Goal: Check status: Check status

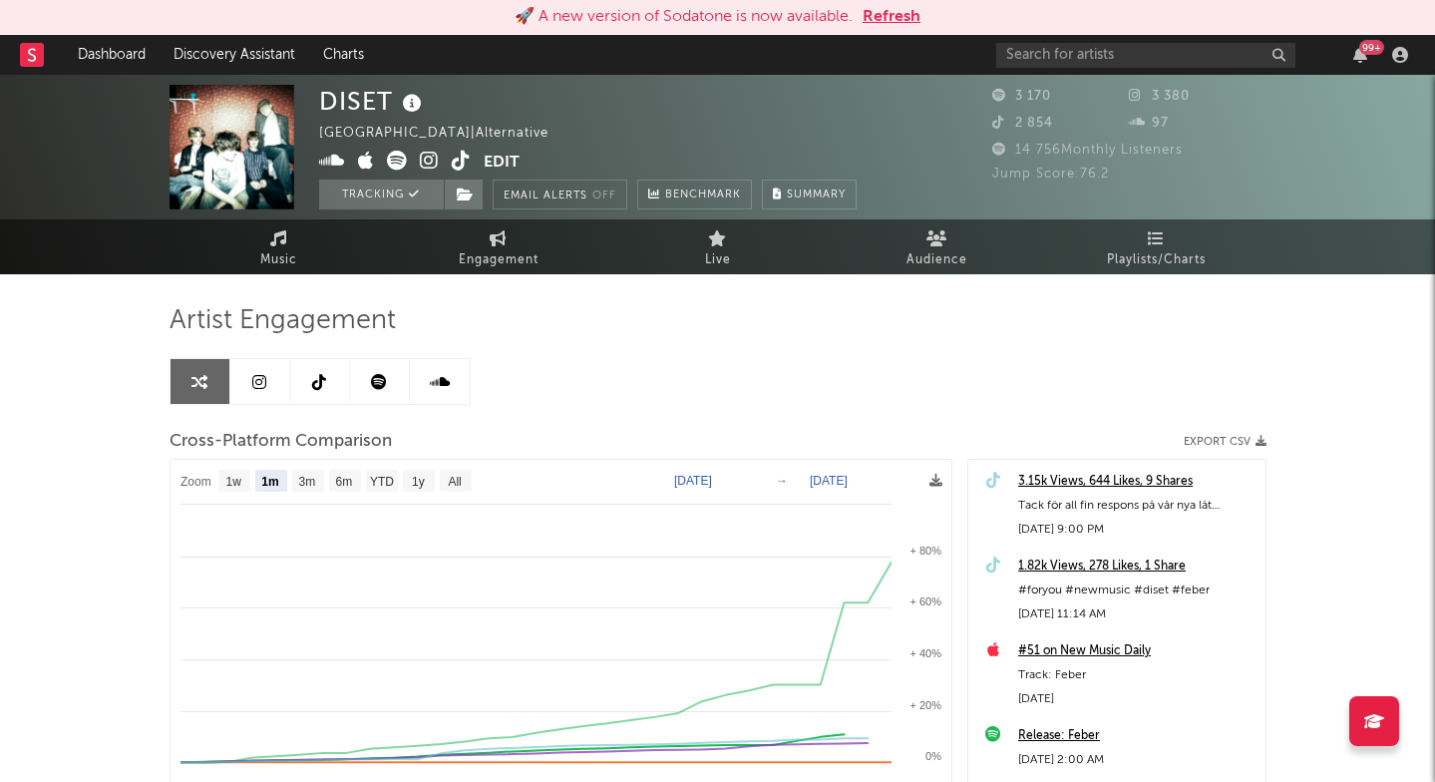
select select "1m"
click at [128, 51] on link "Dashboard" at bounding box center [112, 55] width 96 height 40
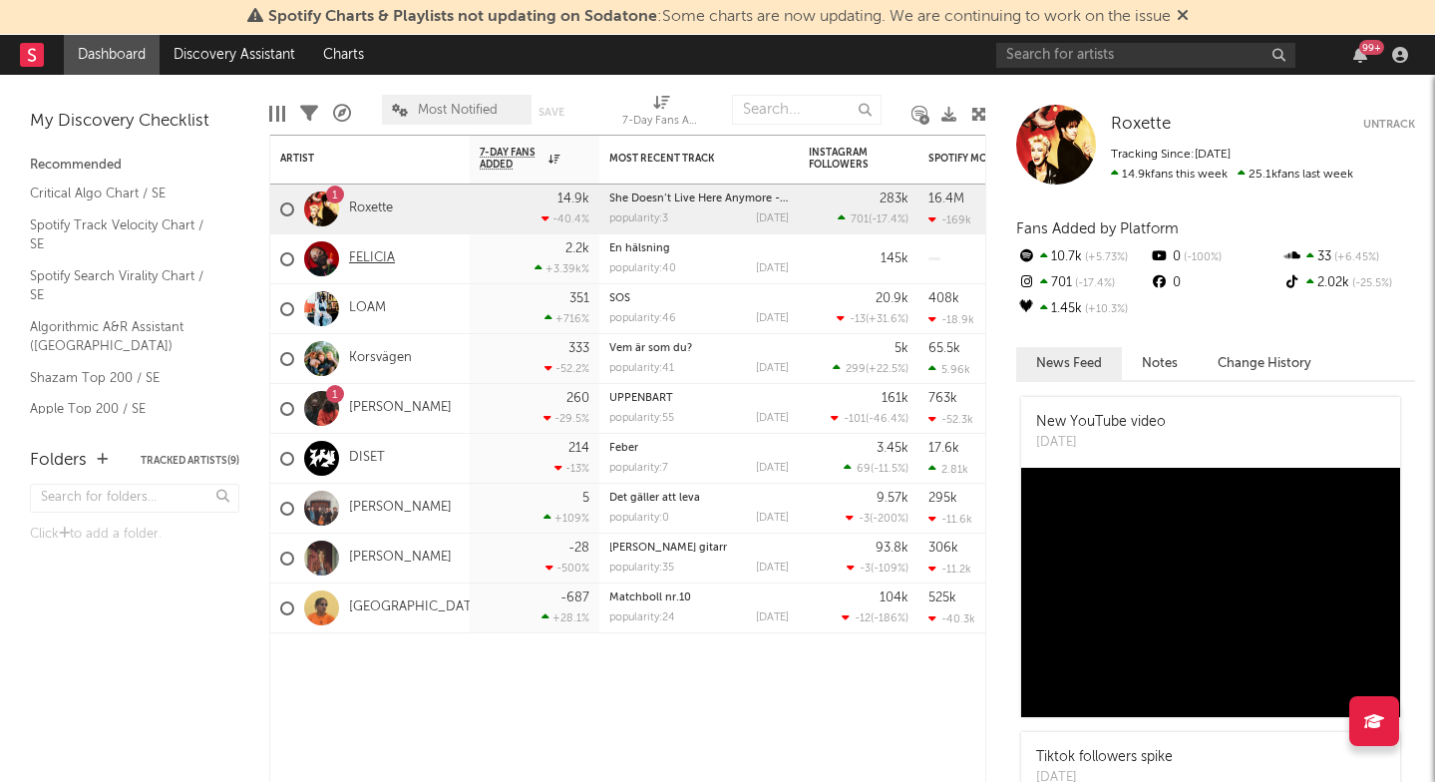
click at [368, 259] on link "FELICIA" at bounding box center [372, 258] width 46 height 17
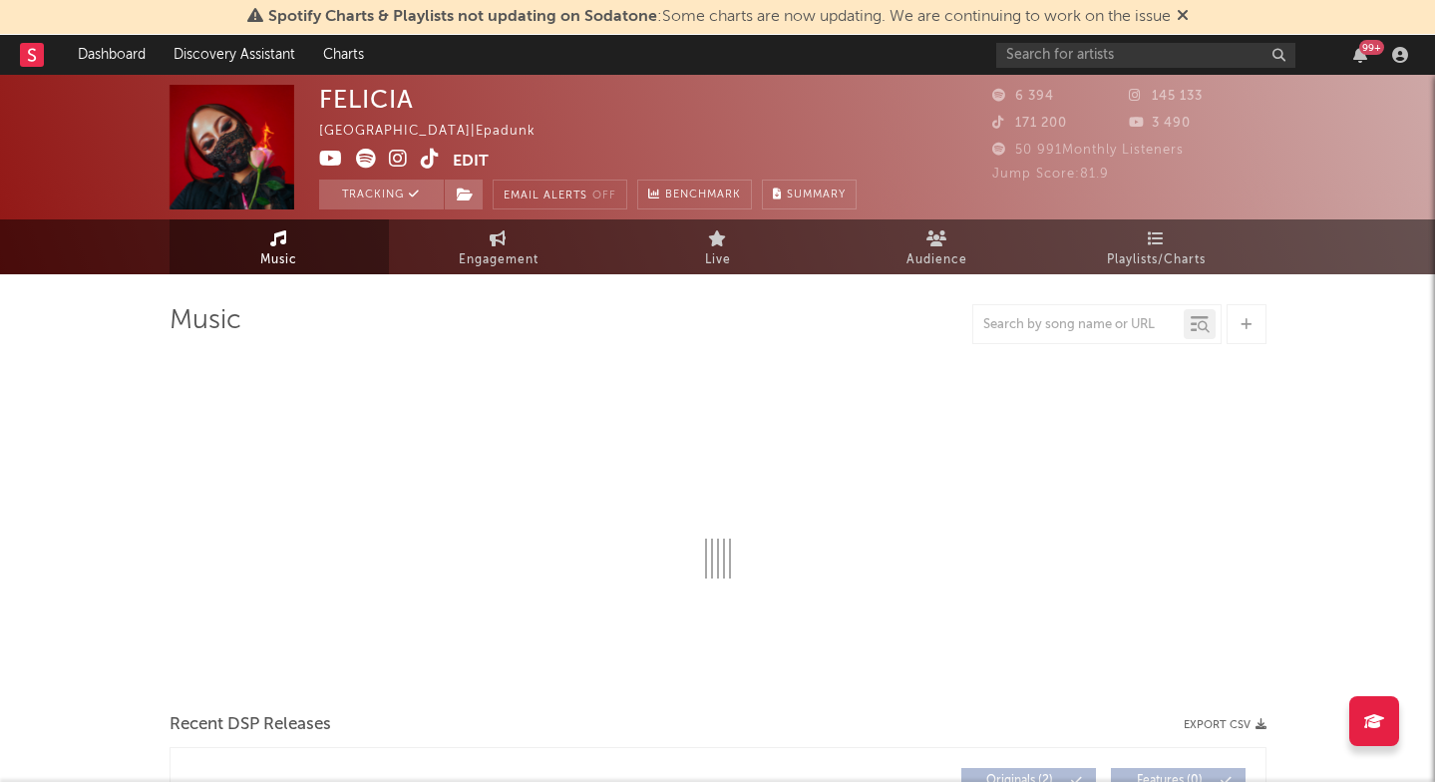
select select "1w"
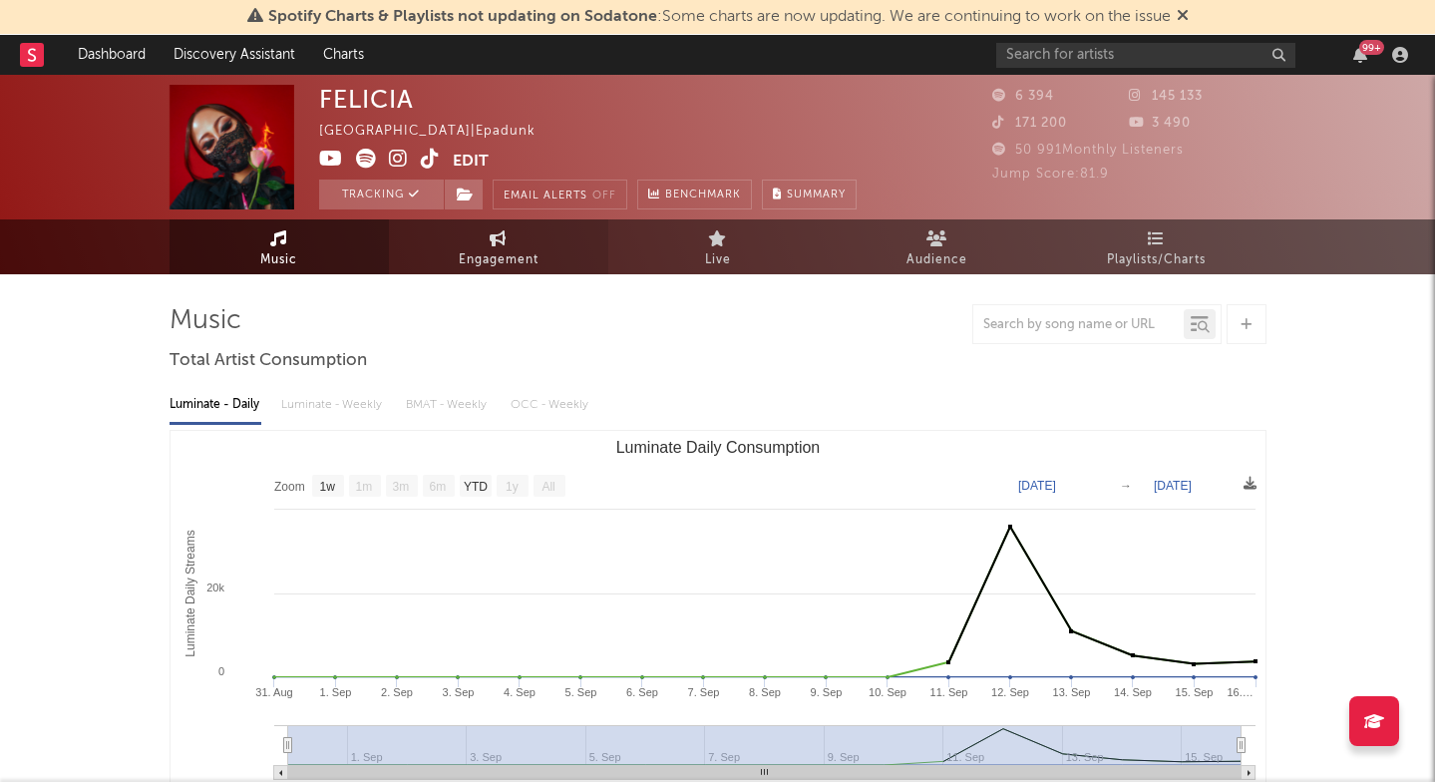
click at [510, 239] on link "Engagement" at bounding box center [498, 246] width 219 height 55
select select "1w"
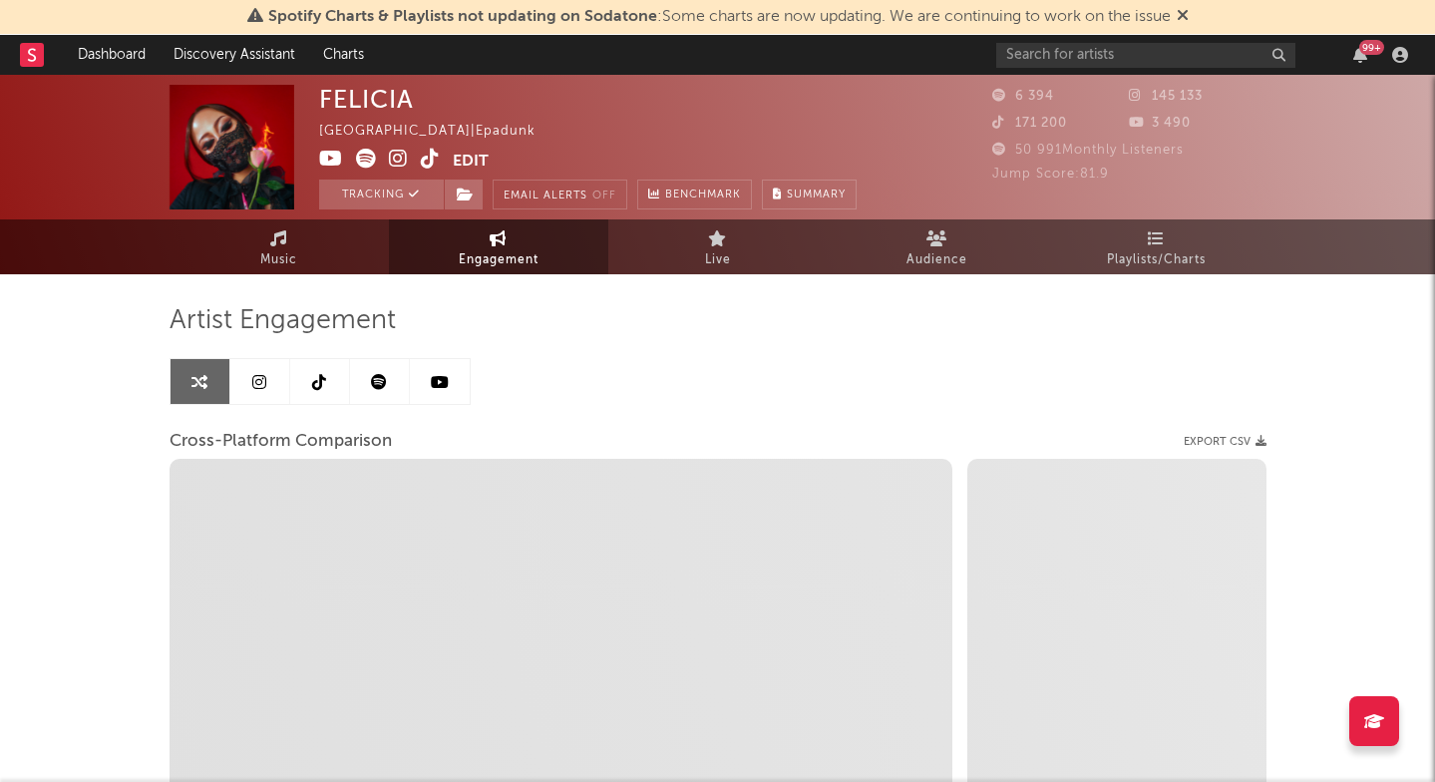
select select "1m"
